Goal: Task Accomplishment & Management: Manage account settings

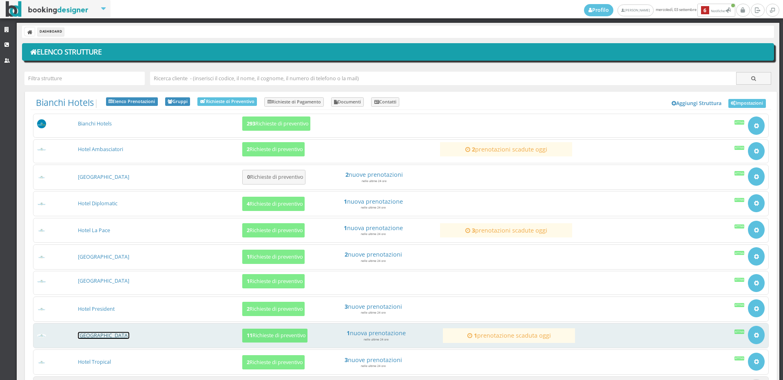
click at [107, 338] on link "[GEOGRAPHIC_DATA]" at bounding box center [103, 335] width 51 height 7
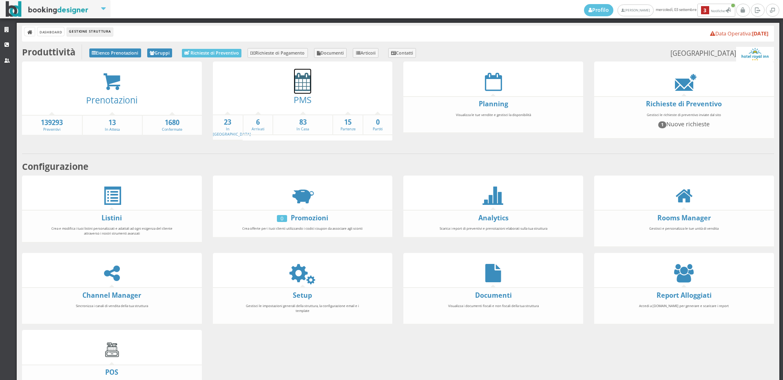
click at [301, 84] on icon at bounding box center [302, 82] width 17 height 18
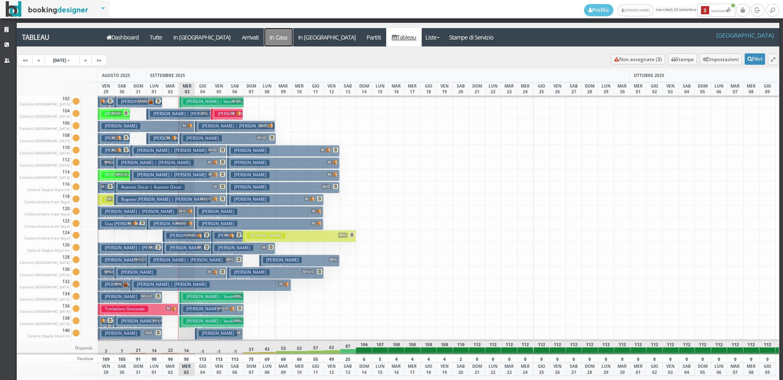
click at [264, 33] on a=pms-instay-reservations"] "In Casa" at bounding box center [278, 37] width 29 height 18
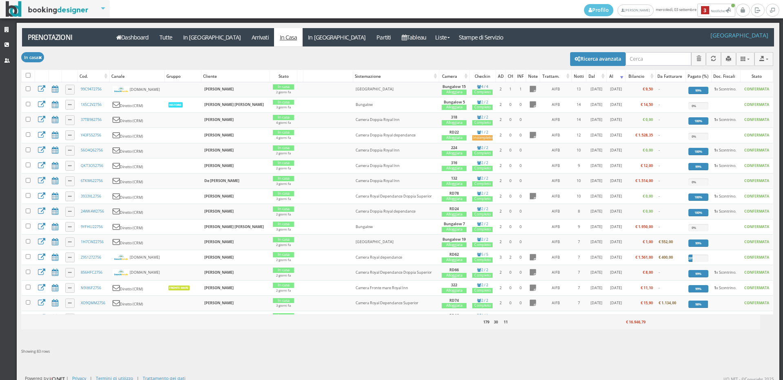
click at [639, 58] on input "search" at bounding box center [658, 58] width 66 height 13
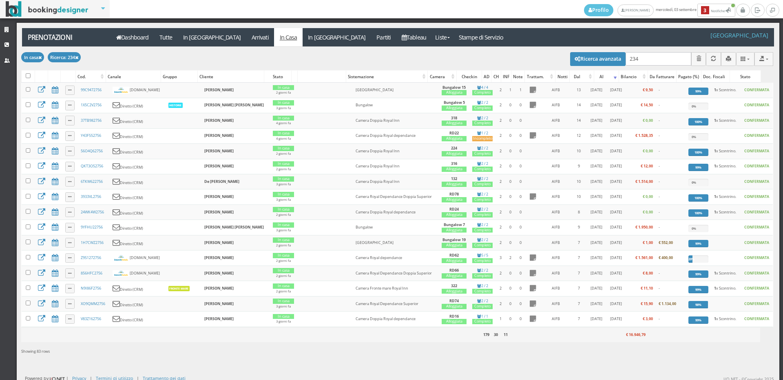
type input "234"
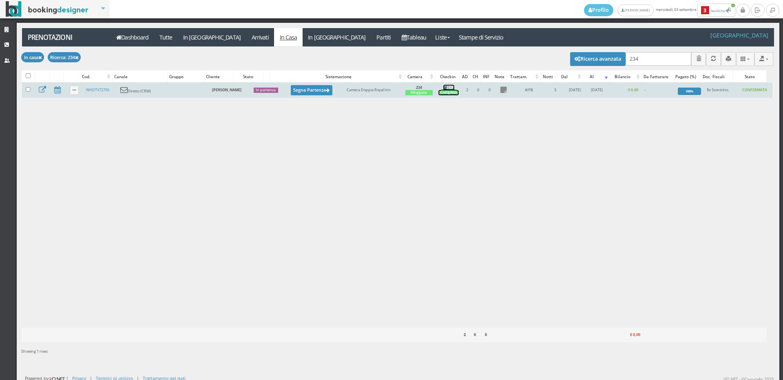
click at [448, 88] on link "2 / 2 Completo" at bounding box center [448, 90] width 20 height 11
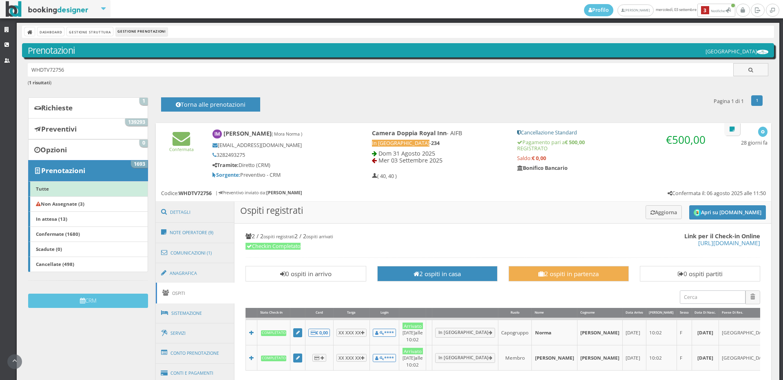
scroll to position [136, 0]
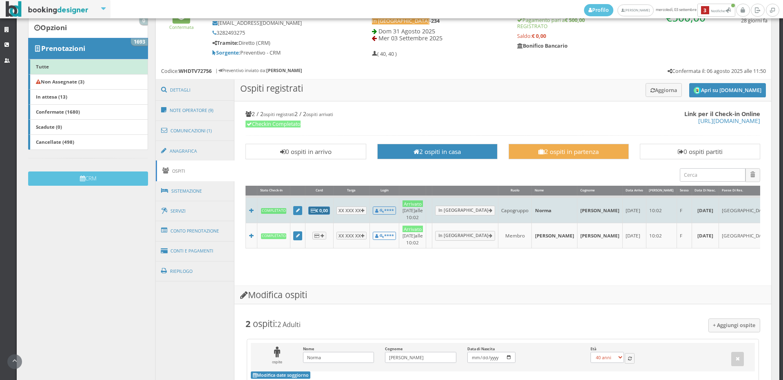
click at [326, 208] on b "€ 0,00" at bounding box center [319, 211] width 17 height 6
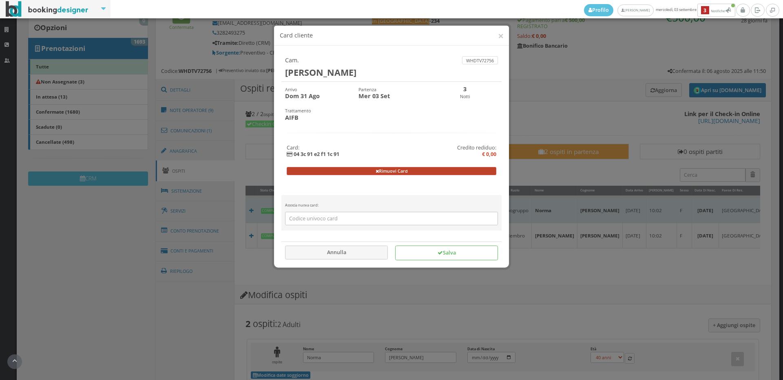
click at [375, 169] on button "Rimuovi Card" at bounding box center [392, 171] width 210 height 8
